Goal: Information Seeking & Learning: Learn about a topic

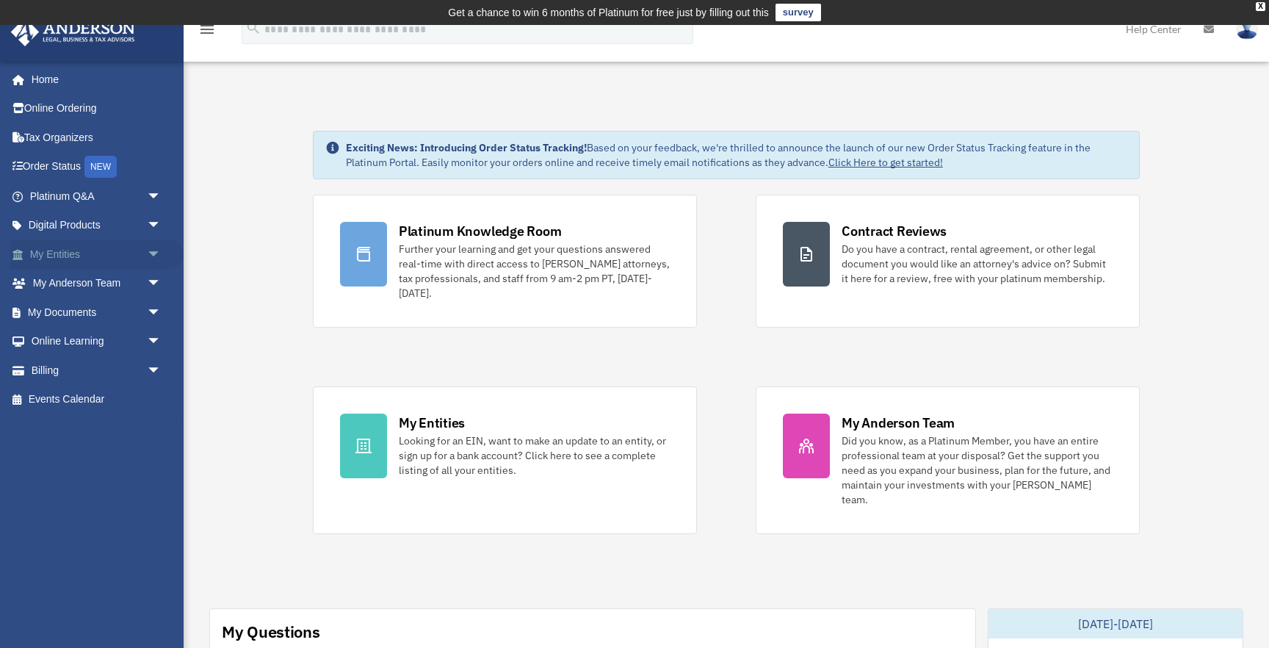
click at [57, 248] on link "My Entities arrow_drop_down" at bounding box center [96, 253] width 173 height 29
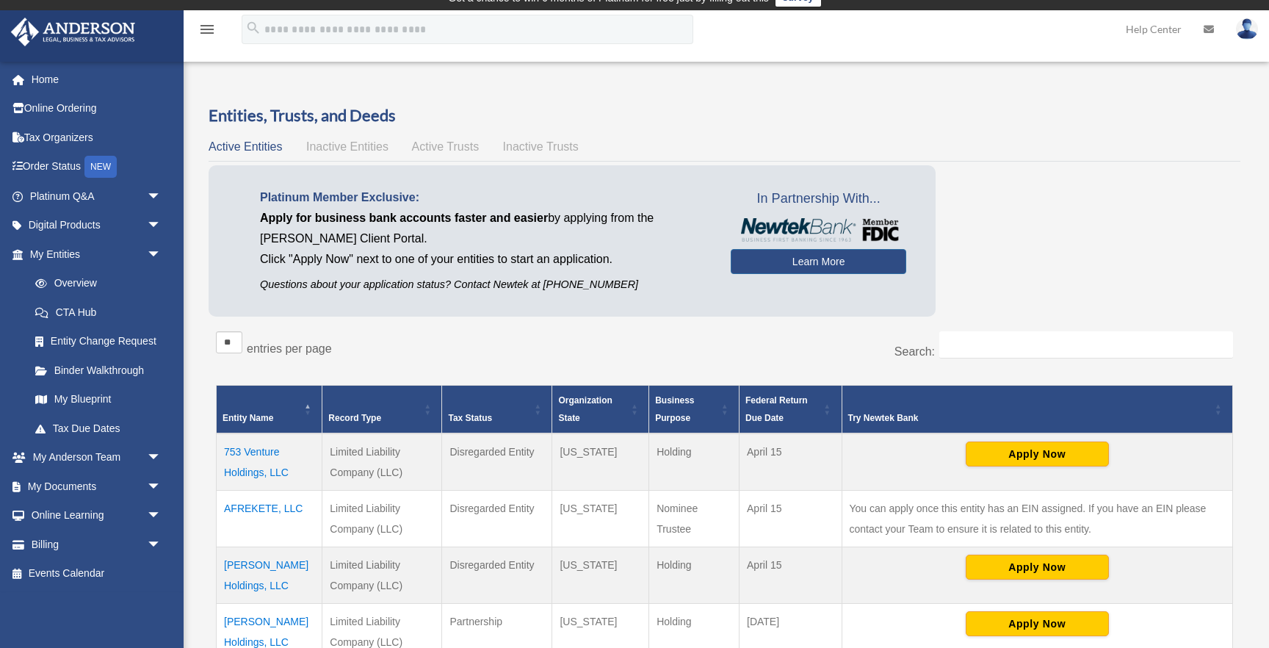
scroll to position [25, 0]
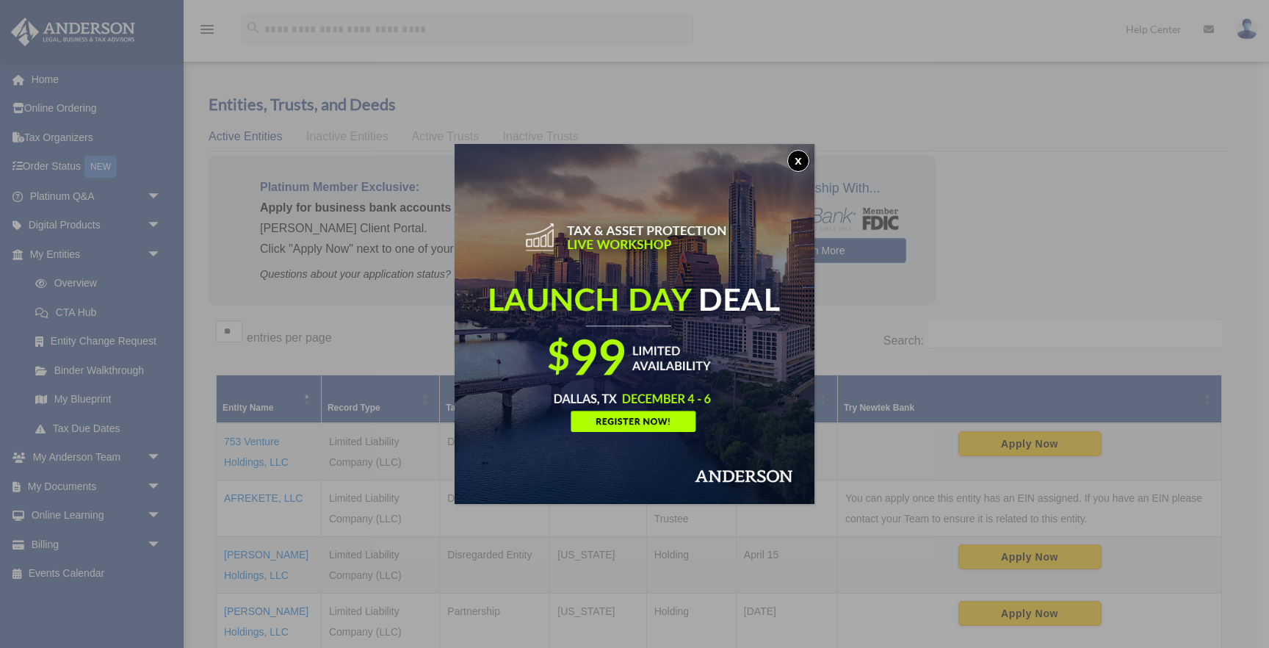
click at [796, 163] on button "x" at bounding box center [798, 161] width 22 height 22
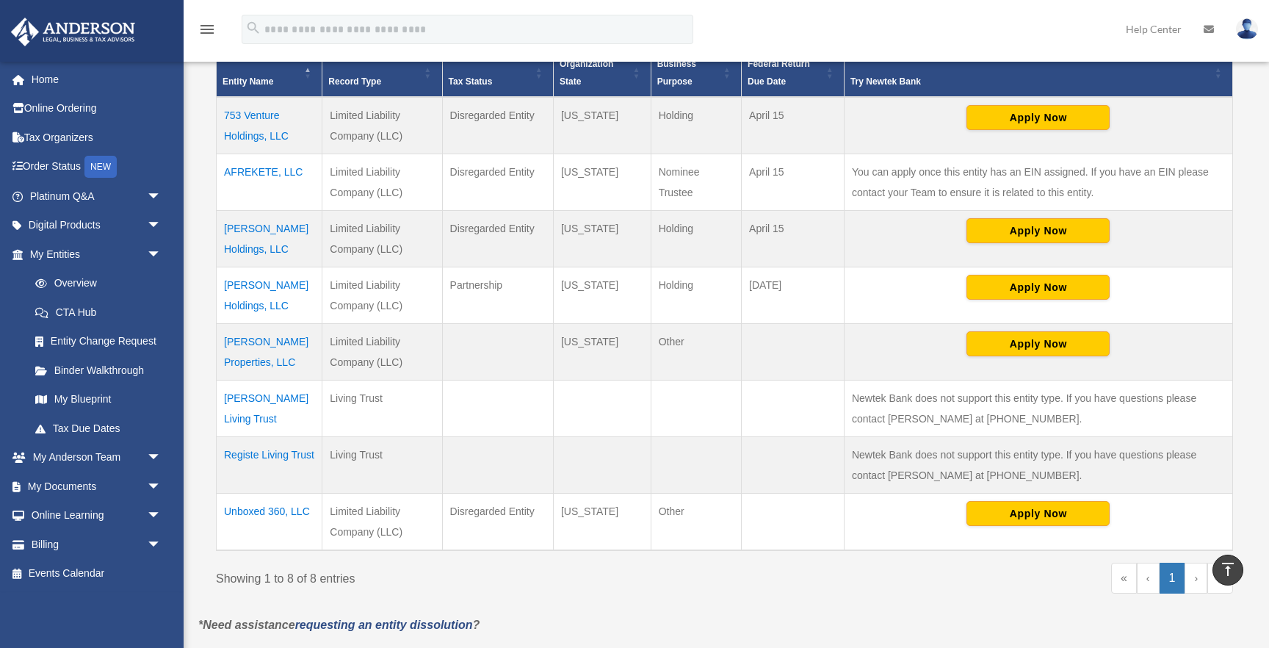
scroll to position [348, 0]
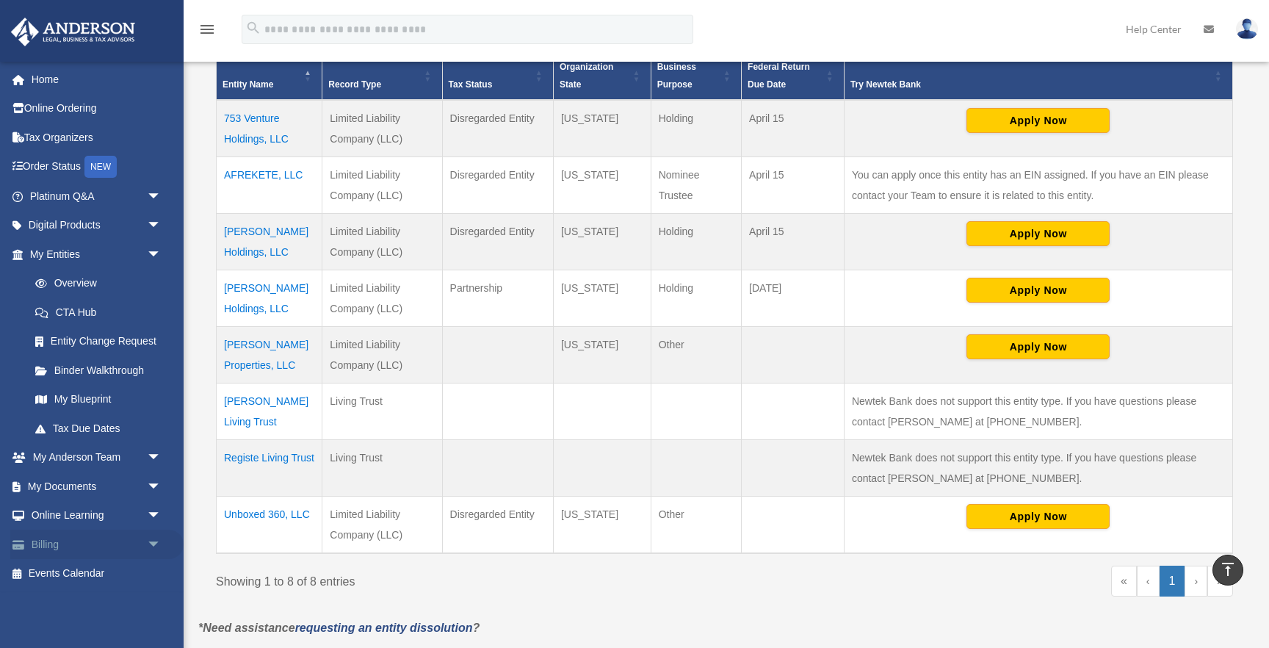
click at [57, 546] on link "Billing arrow_drop_down" at bounding box center [96, 544] width 173 height 29
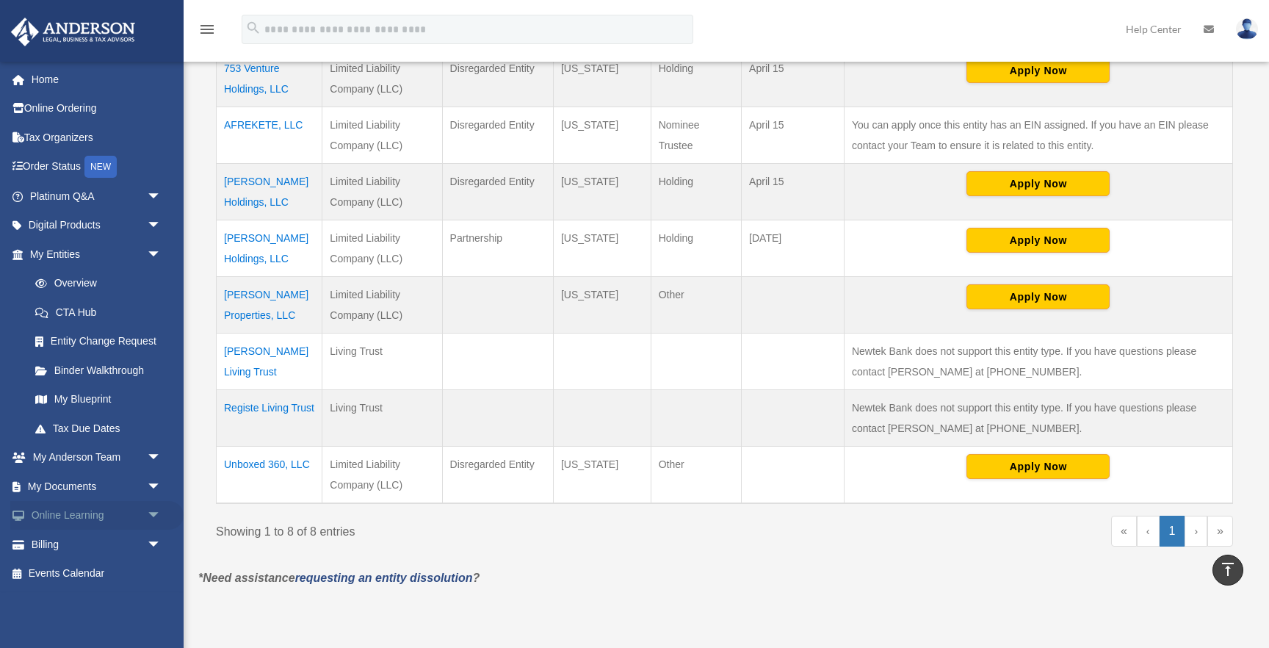
scroll to position [399, 0]
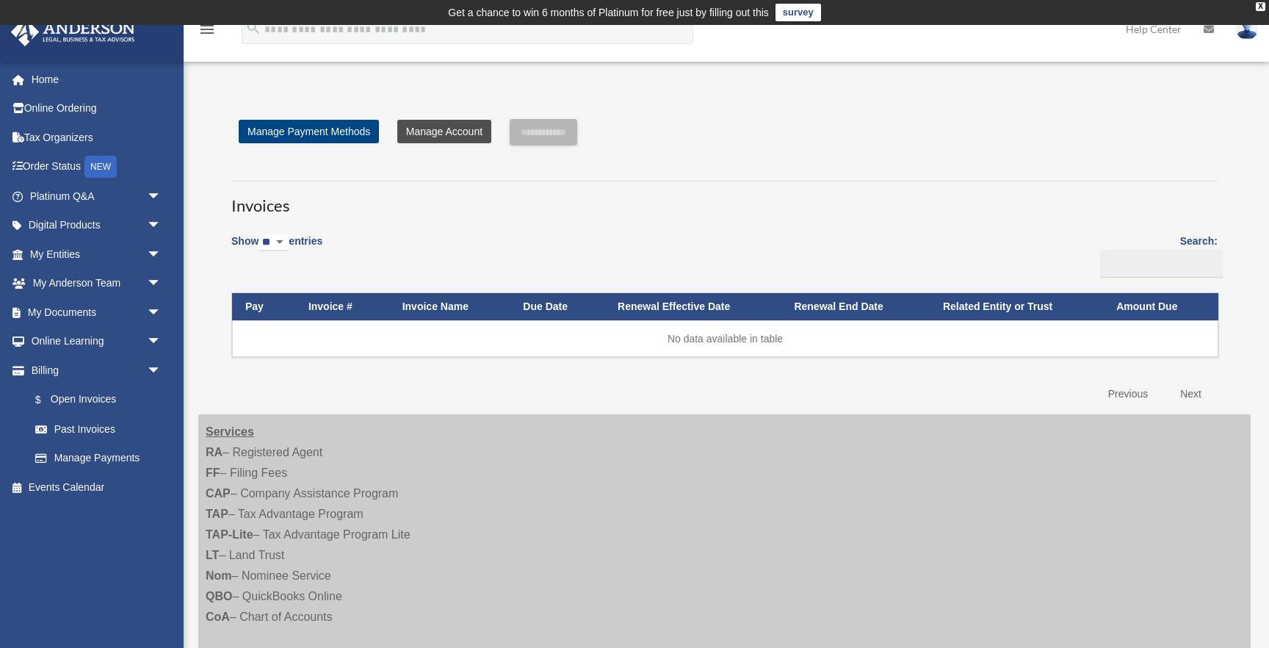
click at [454, 128] on link "Manage Account" at bounding box center [444, 132] width 94 height 24
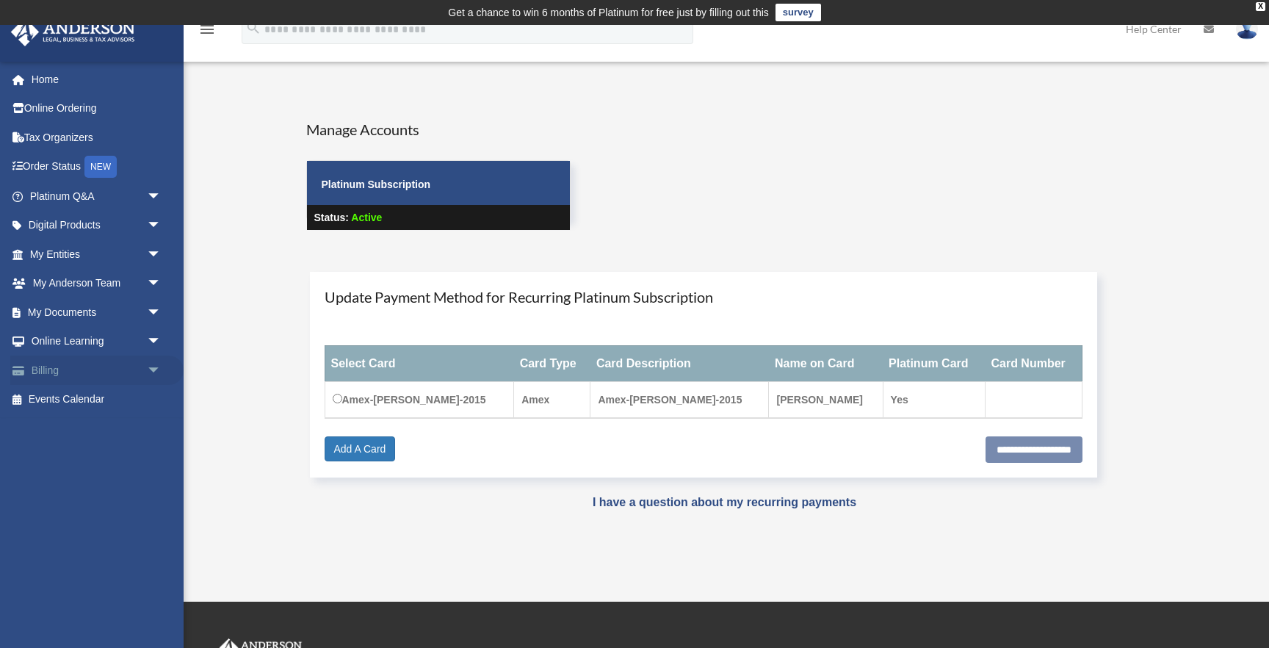
click at [127, 370] on link "Billing arrow_drop_down" at bounding box center [96, 369] width 173 height 29
click at [156, 310] on span "arrow_drop_down" at bounding box center [161, 312] width 29 height 30
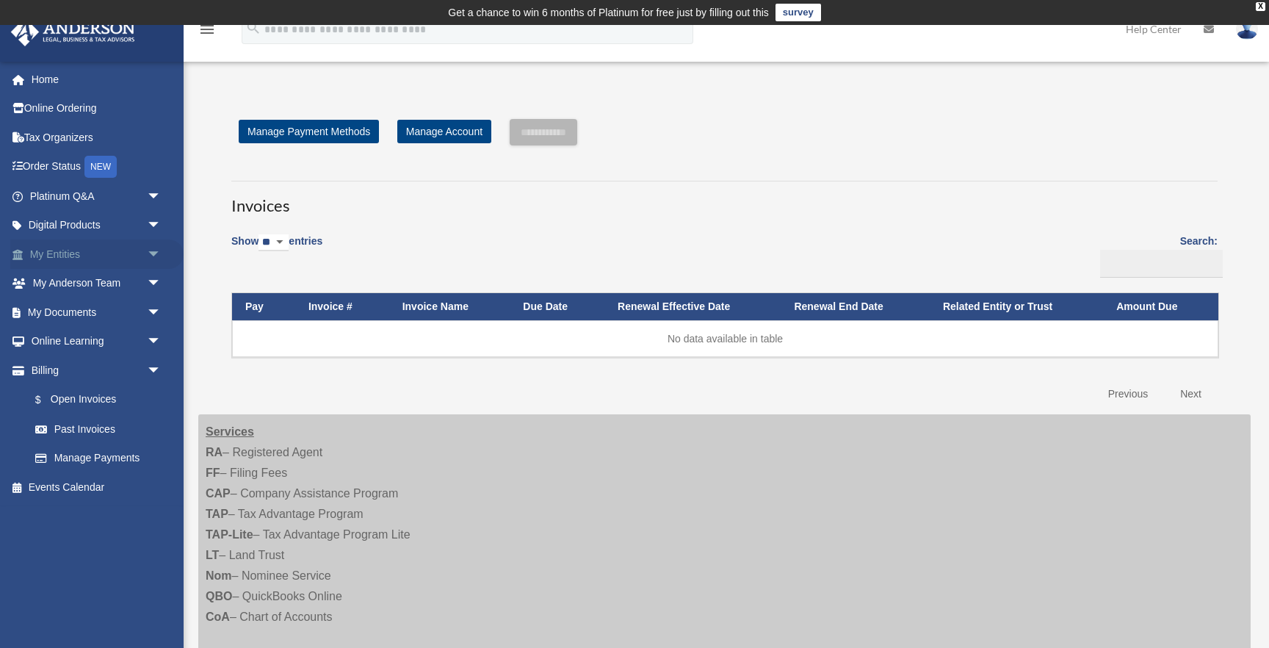
click at [154, 253] on span "arrow_drop_down" at bounding box center [161, 254] width 29 height 30
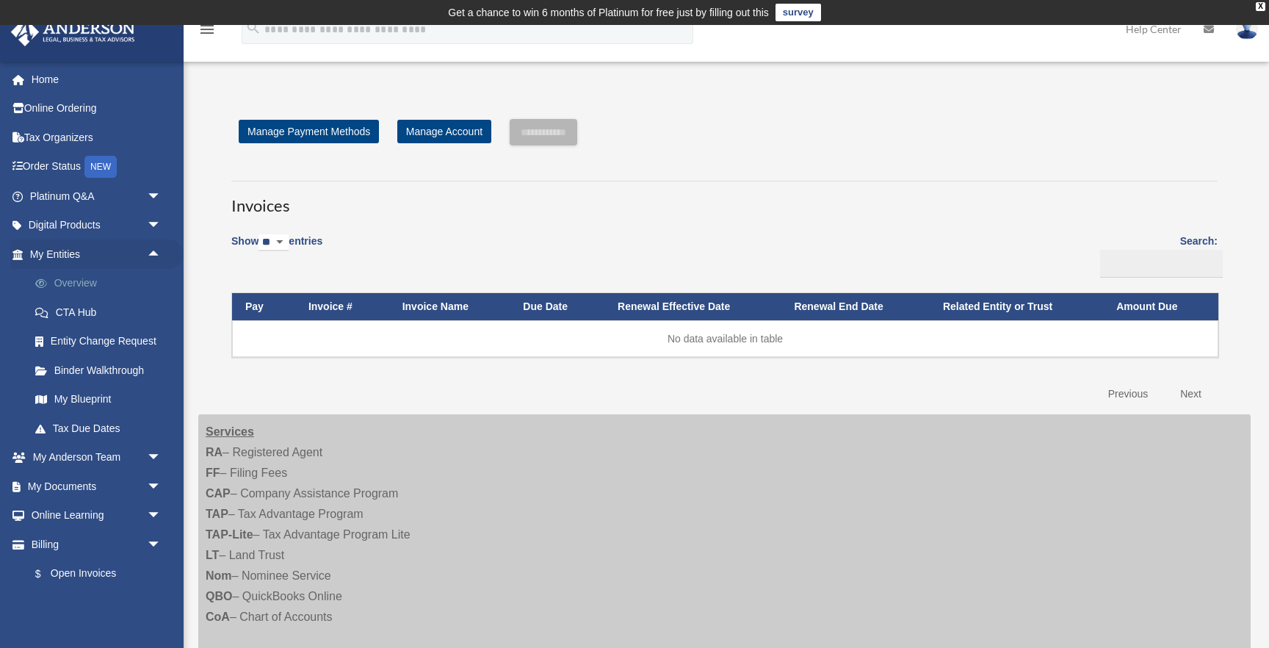
click at [84, 285] on link "Overview" at bounding box center [102, 283] width 163 height 29
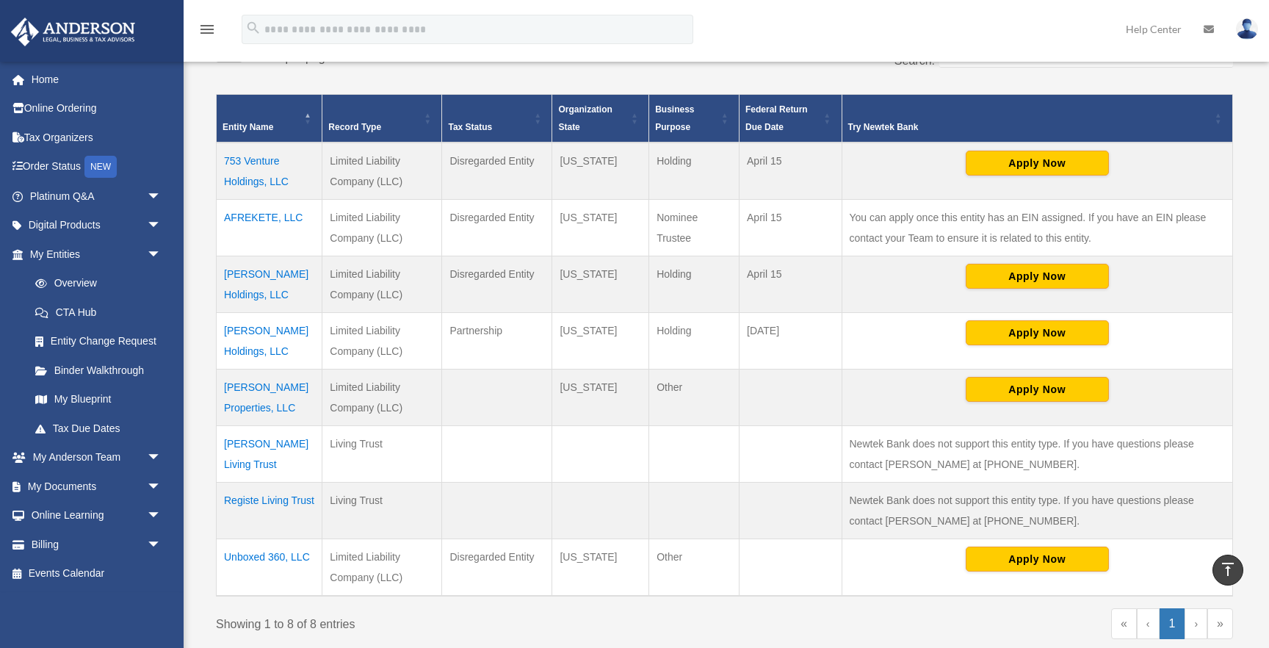
scroll to position [303, 0]
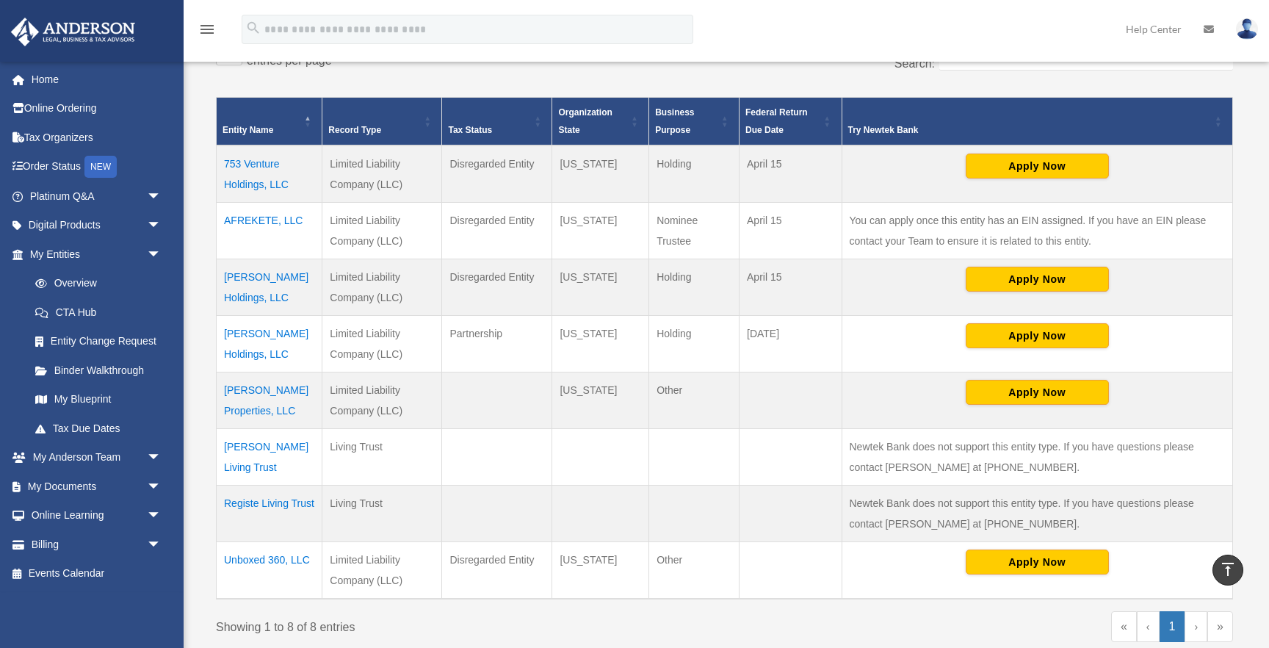
click at [256, 278] on td "Allan King Holdings, LLC" at bounding box center [270, 287] width 106 height 57
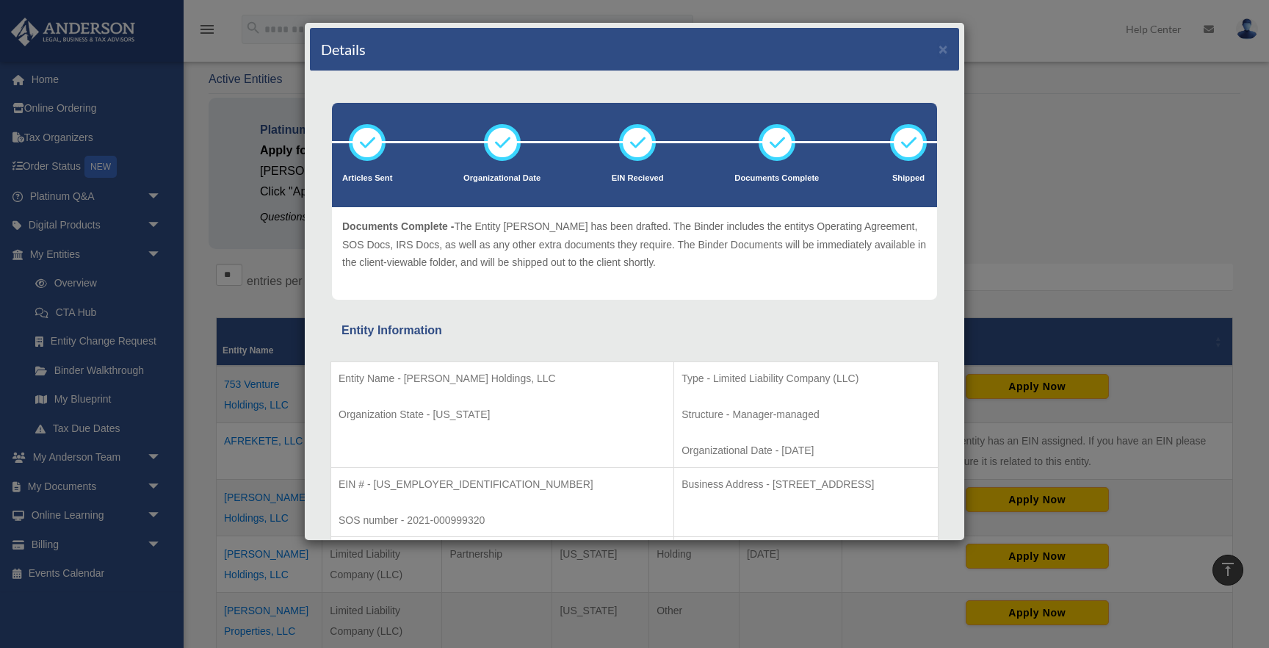
scroll to position [78, 0]
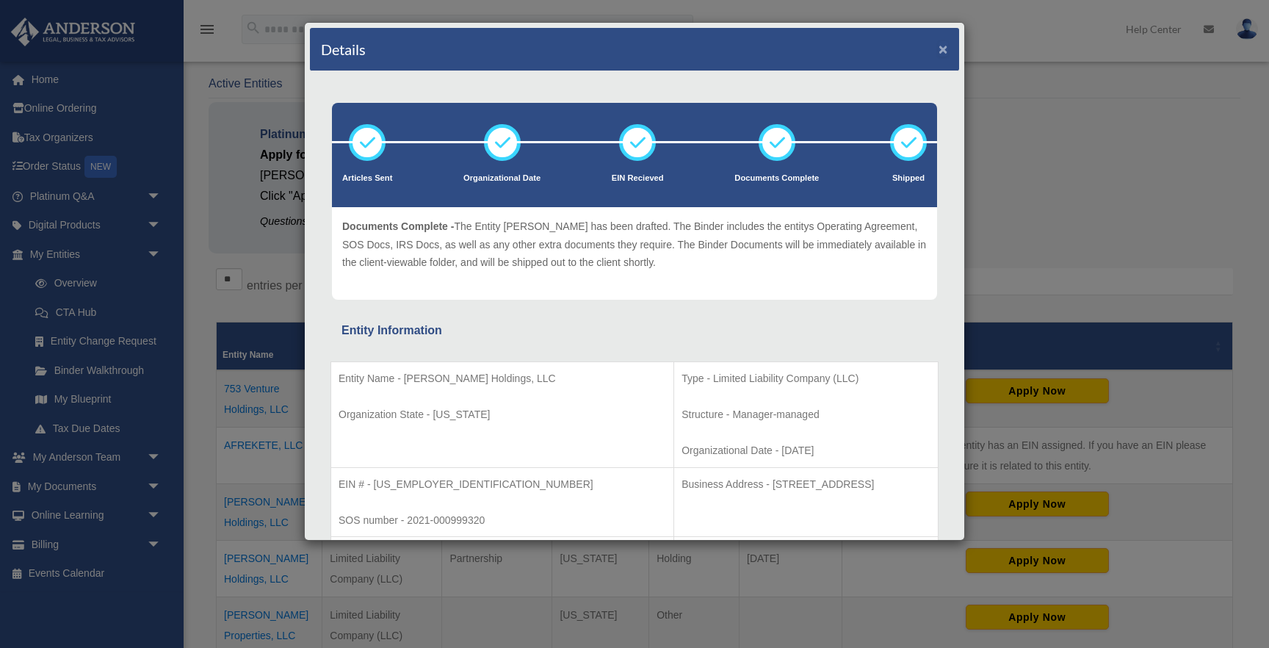
click at [942, 54] on button "×" at bounding box center [944, 48] width 10 height 15
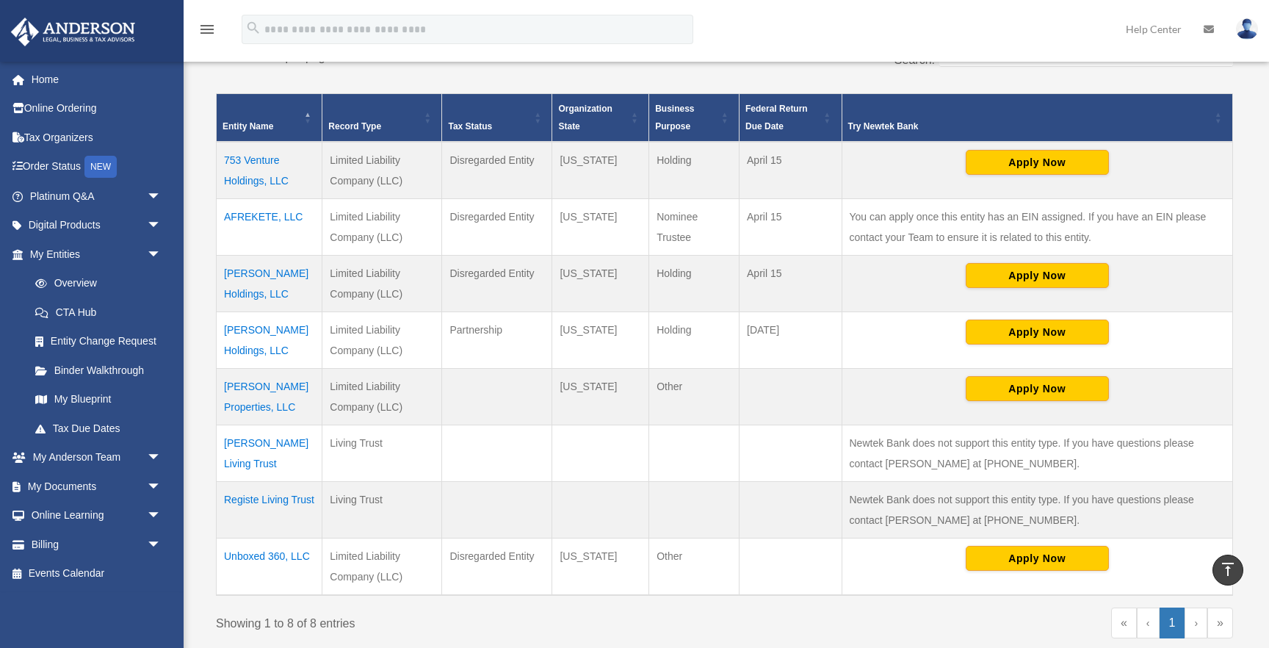
scroll to position [281, 0]
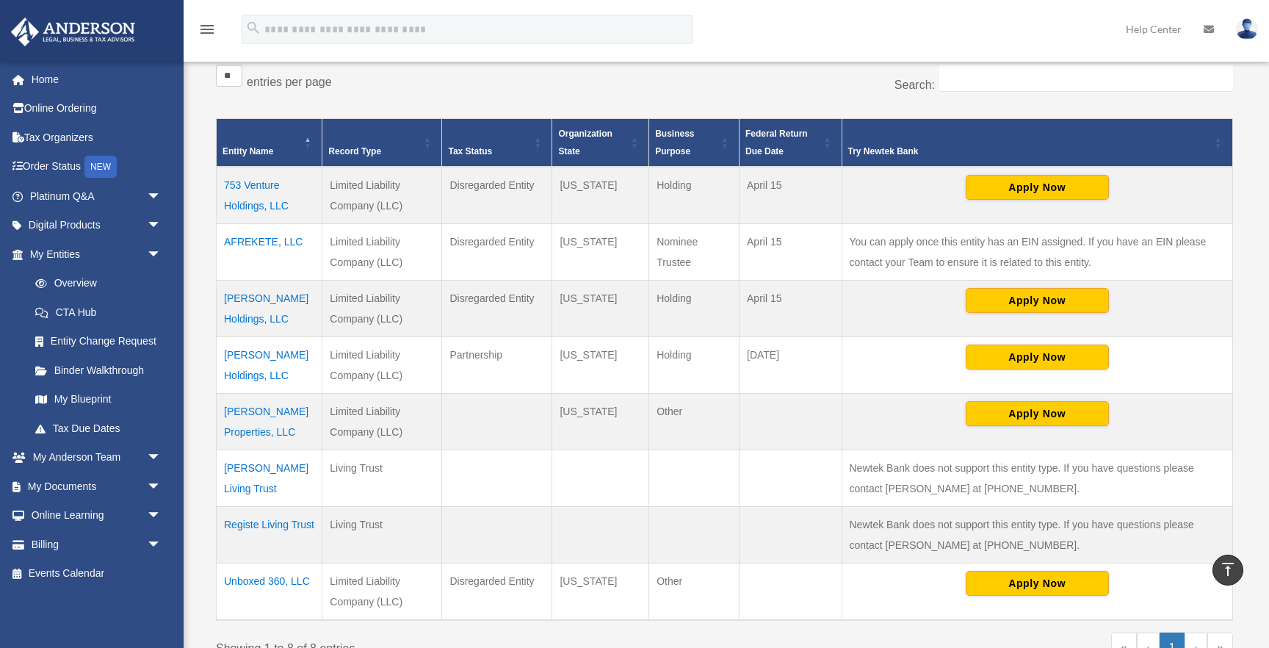
click at [234, 301] on td "Allan King Holdings, LLC" at bounding box center [270, 309] width 106 height 57
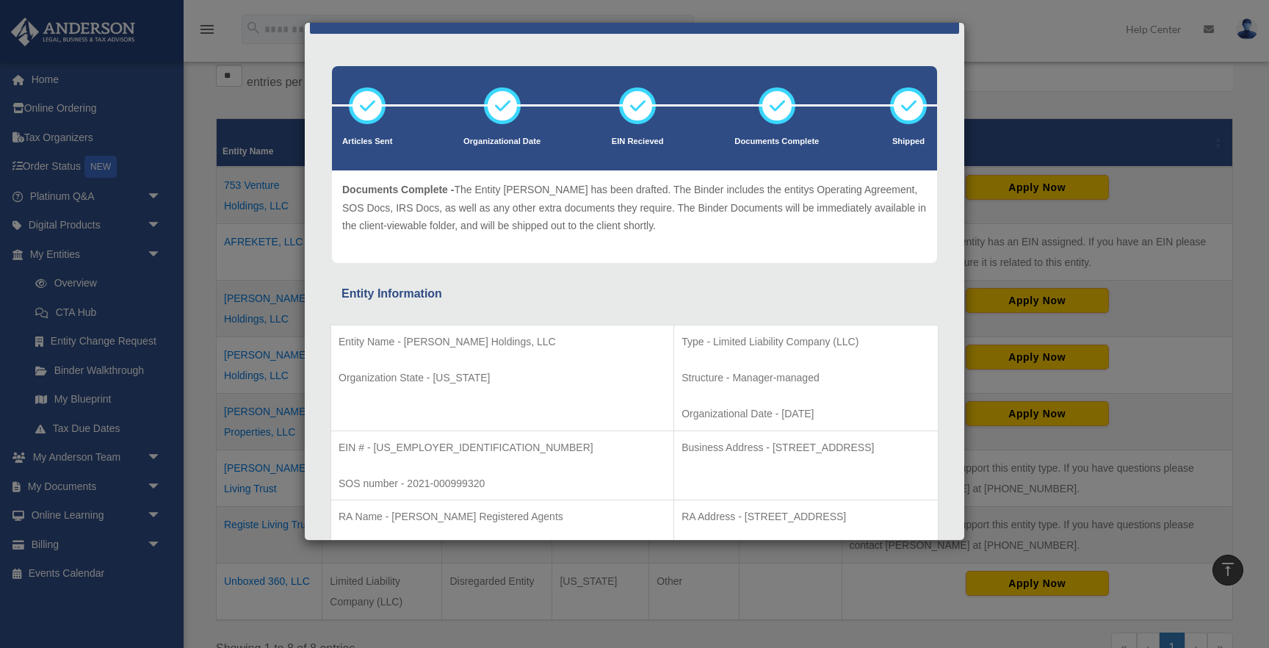
scroll to position [0, 0]
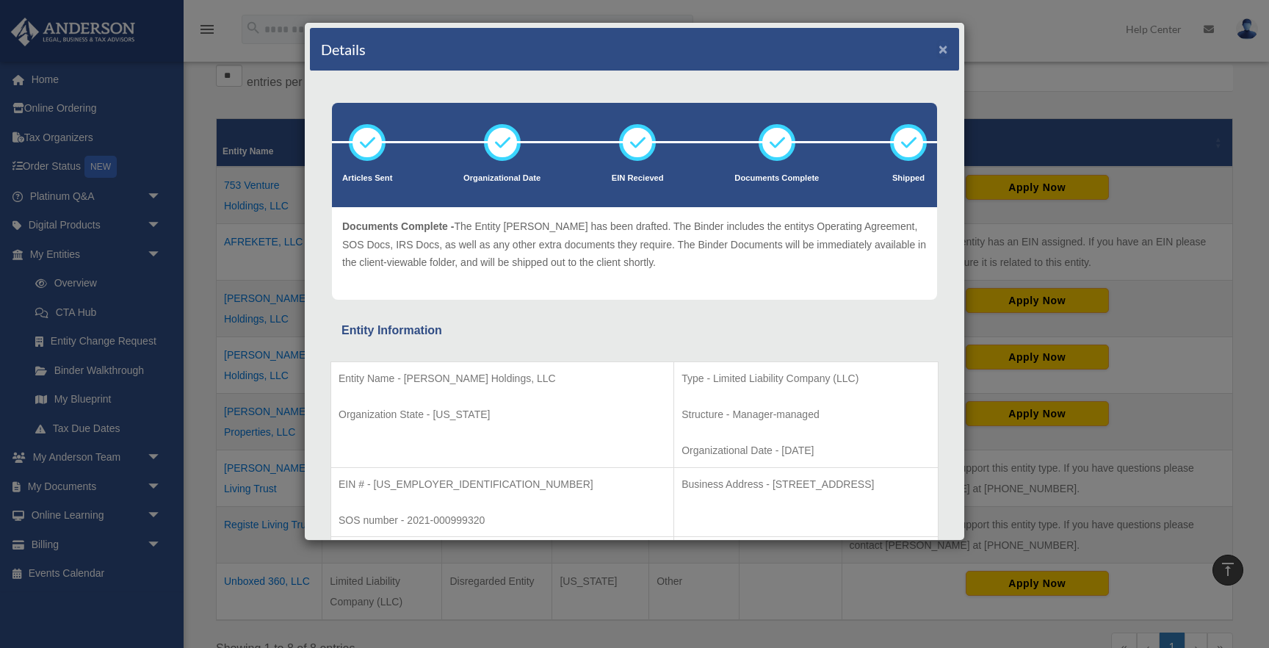
click at [944, 51] on button "×" at bounding box center [944, 48] width 10 height 15
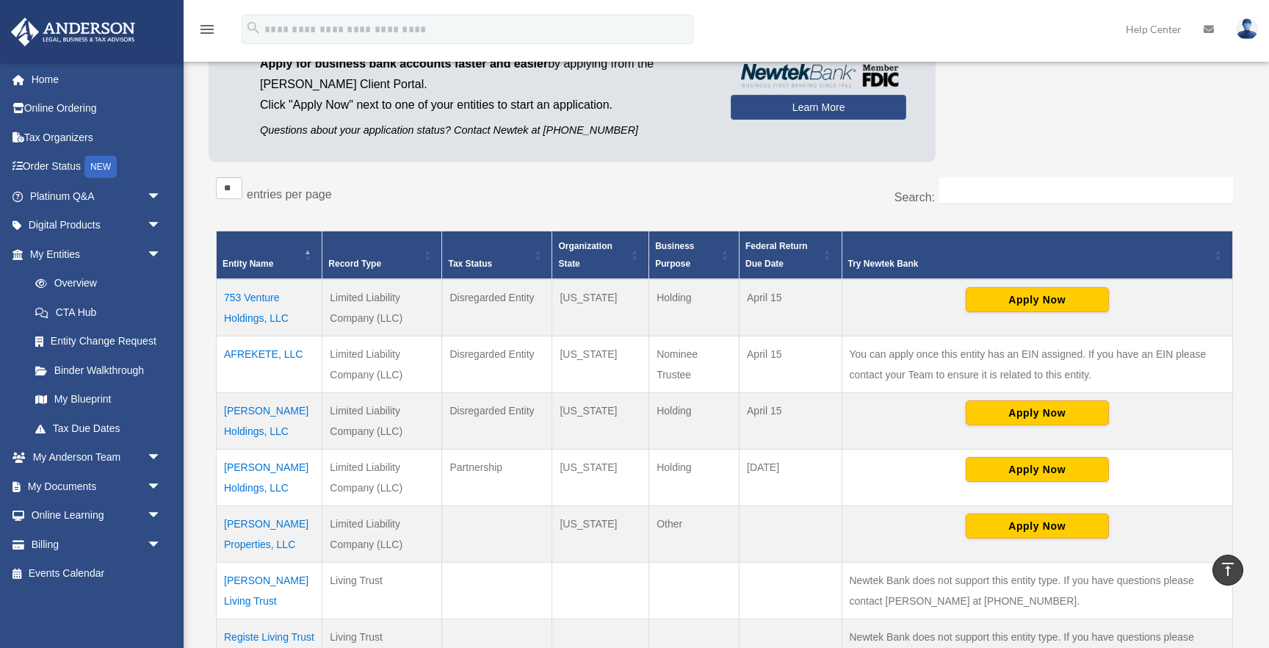
scroll to position [166, 0]
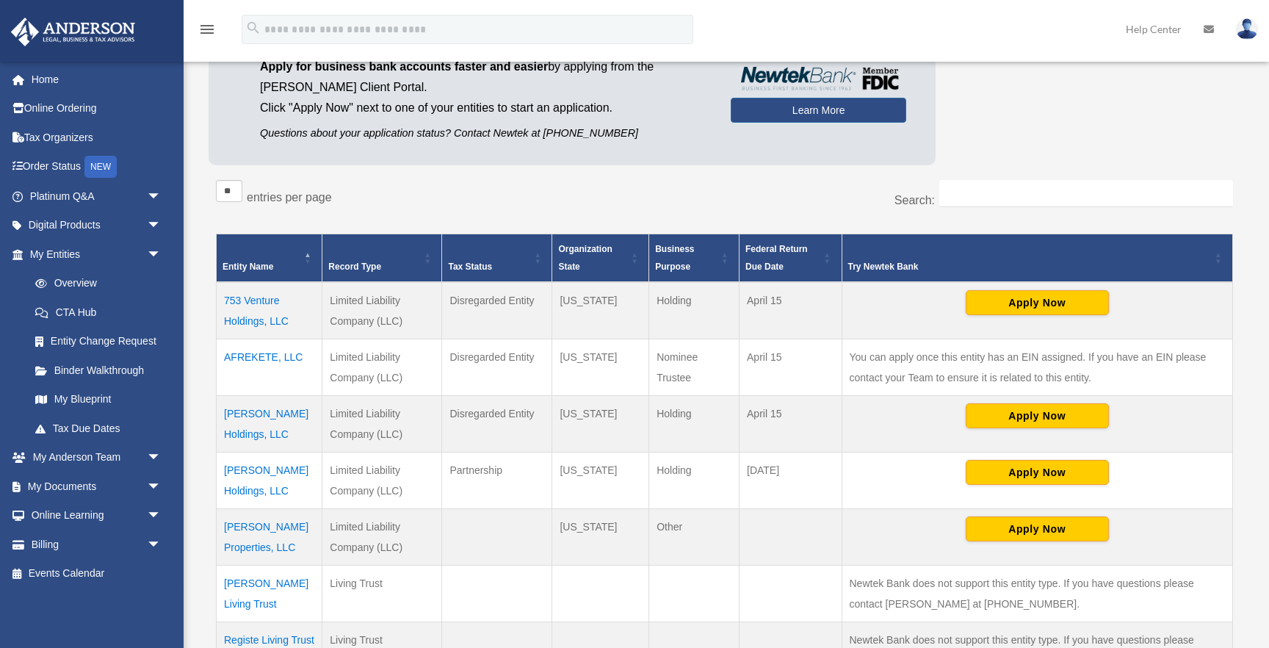
click at [268, 299] on td "753 Venture Holdings, LLC" at bounding box center [270, 310] width 106 height 57
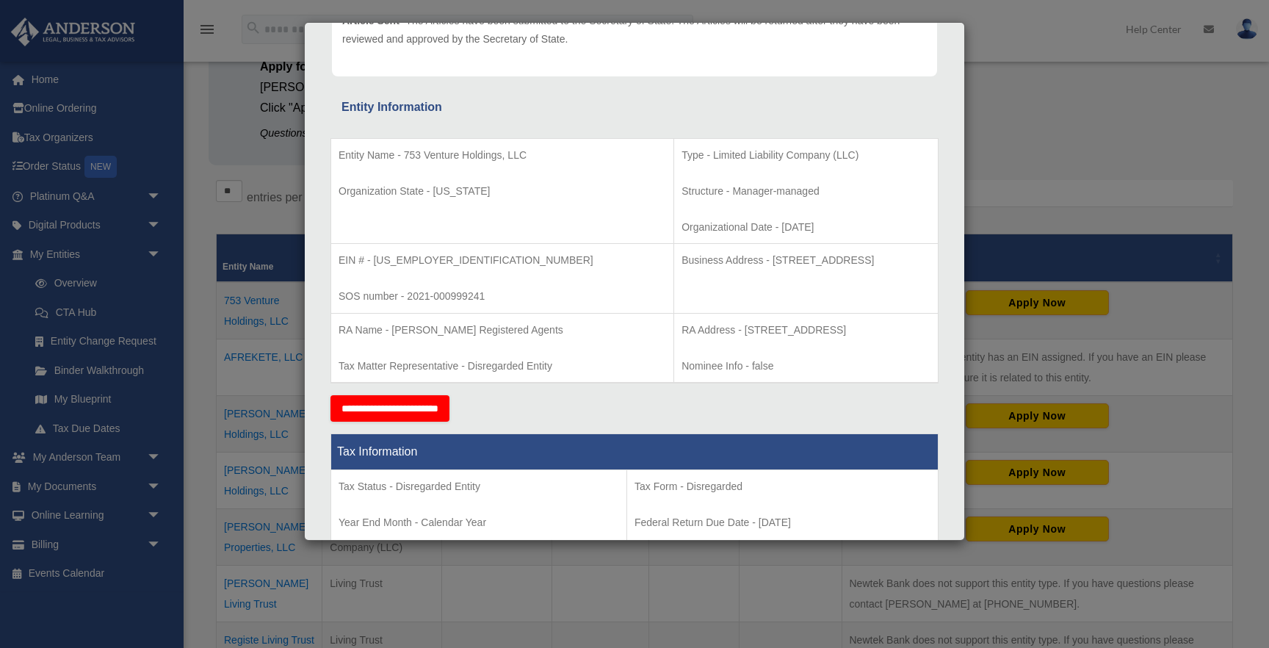
scroll to position [0, 0]
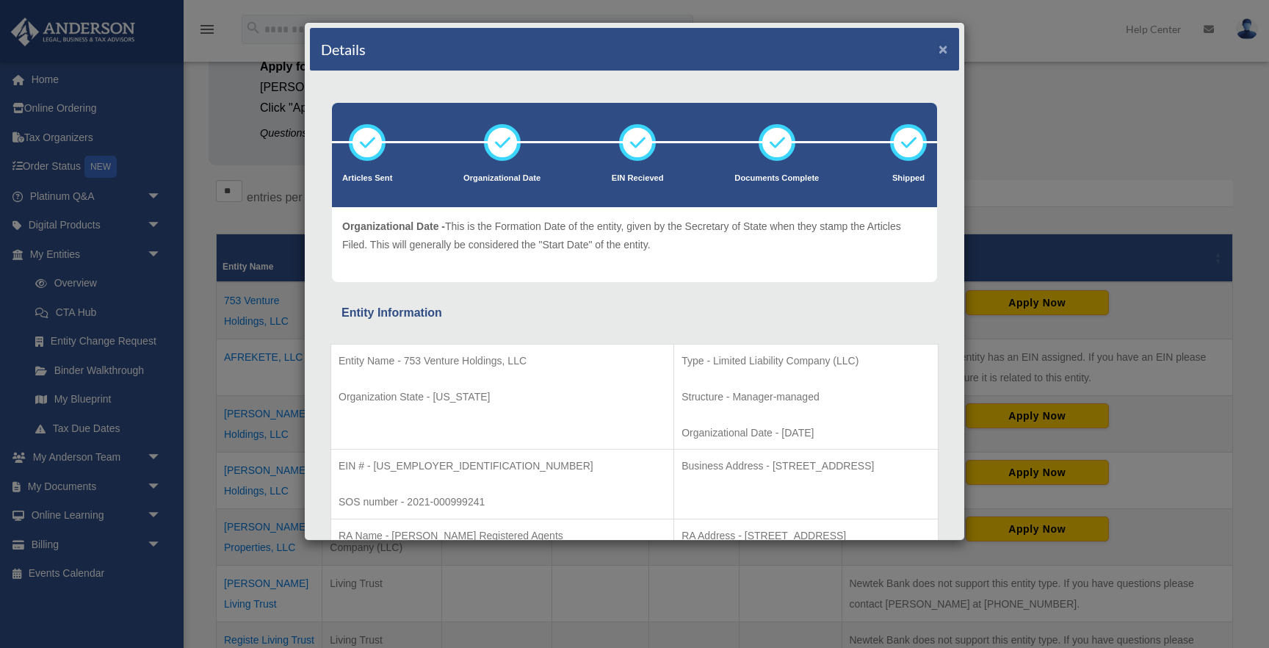
click at [946, 51] on button "×" at bounding box center [944, 48] width 10 height 15
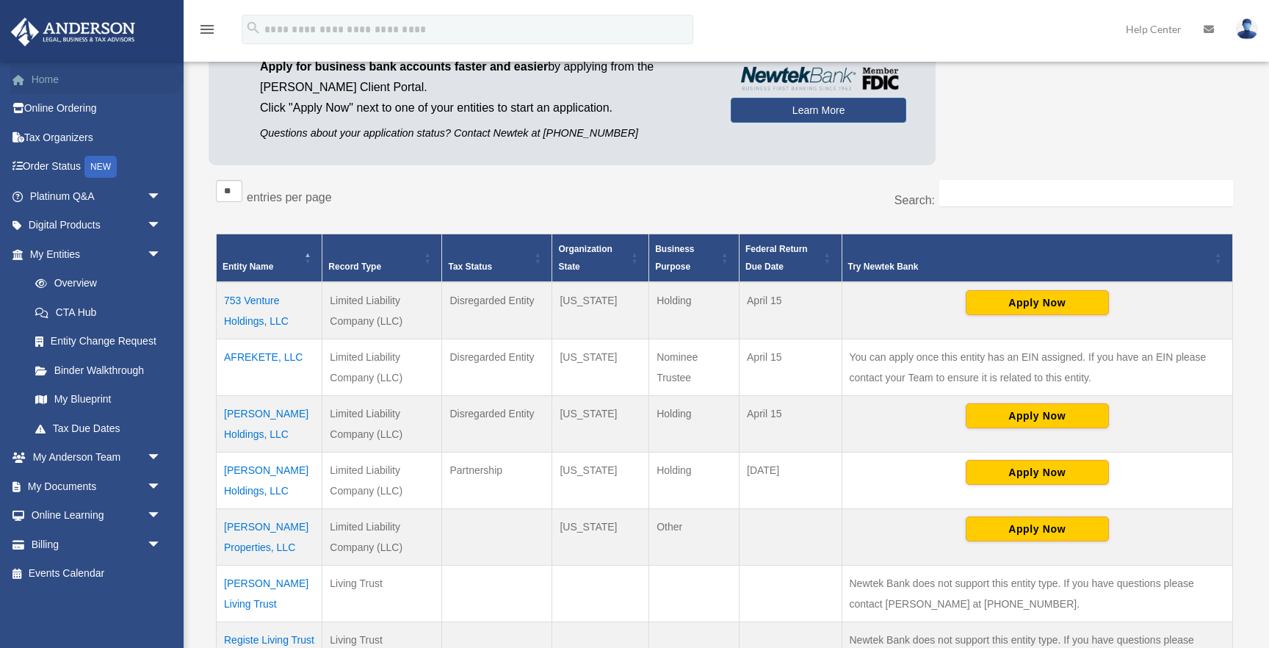
click at [51, 79] on link "Home" at bounding box center [96, 79] width 173 height 29
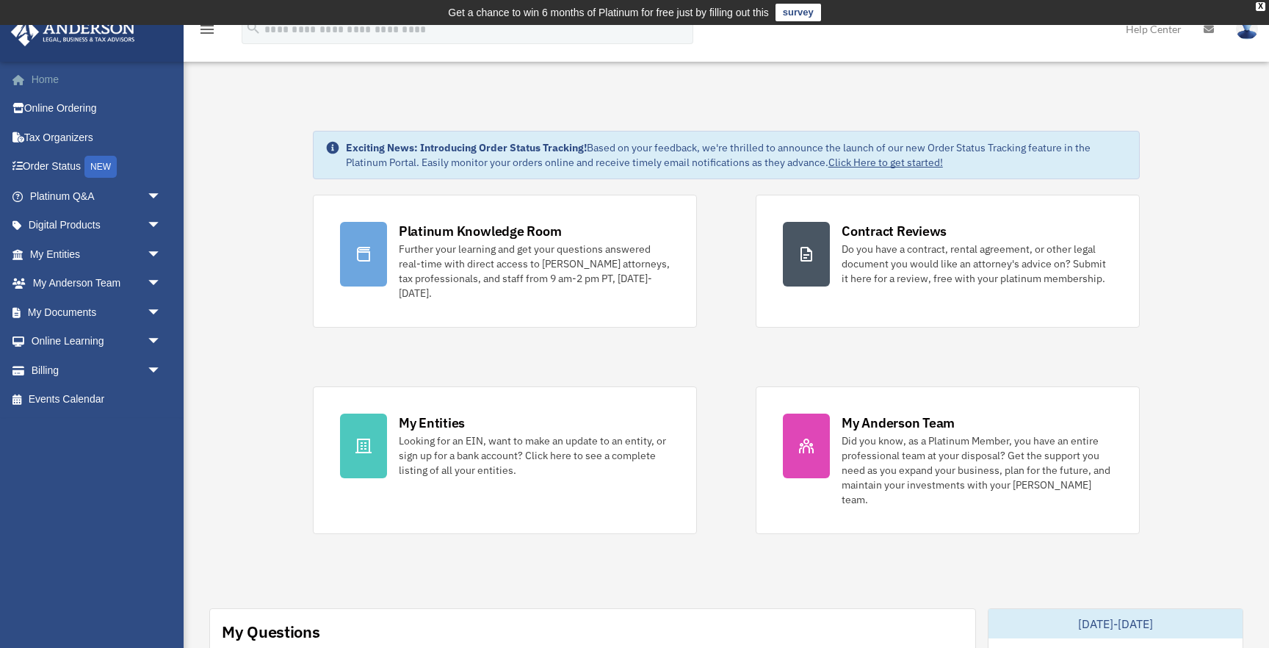
click at [48, 87] on link "Home" at bounding box center [96, 79] width 173 height 29
click at [46, 82] on link "Home" at bounding box center [96, 79] width 173 height 29
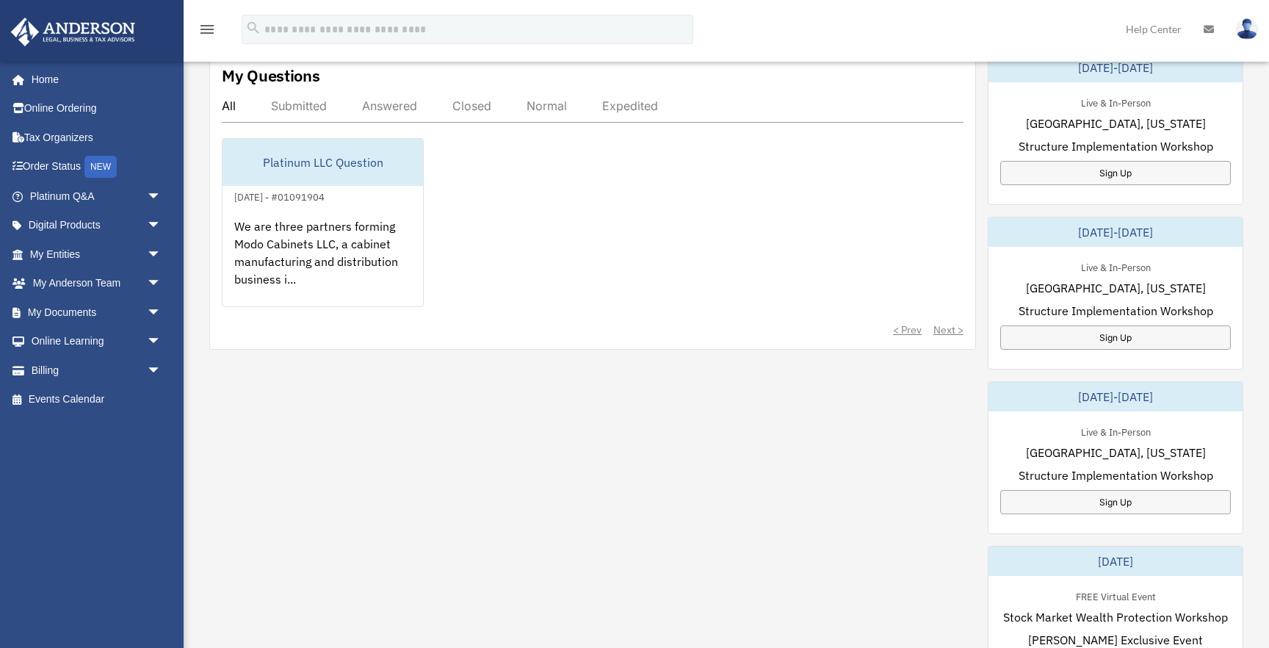
scroll to position [588, 0]
